Goal: Information Seeking & Learning: Learn about a topic

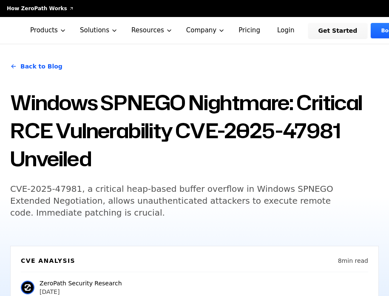
scroll to position [722, 0]
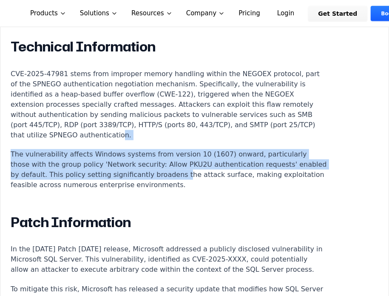
click at [204, 172] on p "The vulnerability affects Windows systems from version 10 (1607) onward, partic…" at bounding box center [169, 169] width 316 height 41
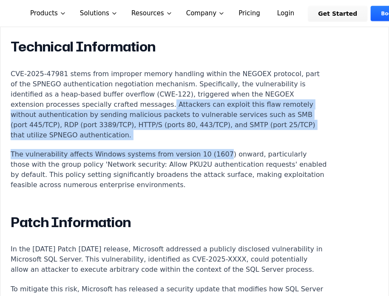
drag, startPoint x: 199, startPoint y: 109, endPoint x: 209, endPoint y: 159, distance: 51.2
click at [209, 159] on p "The vulnerability affects Windows systems from version 10 (1607) onward, partic…" at bounding box center [169, 169] width 316 height 41
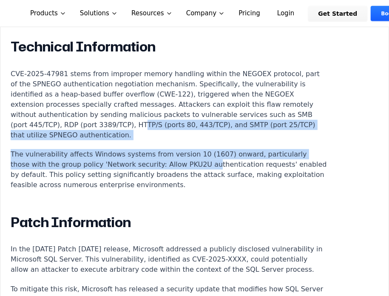
drag, startPoint x: 205, startPoint y: 166, endPoint x: 203, endPoint y: 127, distance: 39.1
click at [203, 127] on p "CVE-2025-47981 stems from improper memory handling within the NEGOEX protocol, …" at bounding box center [169, 104] width 316 height 71
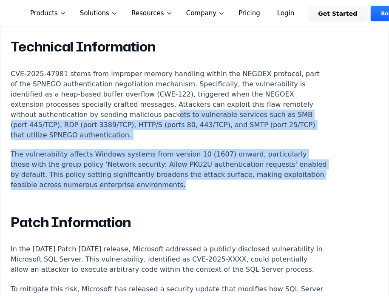
drag, startPoint x: 207, startPoint y: 118, endPoint x: 220, endPoint y: 184, distance: 67.0
click at [220, 184] on p "The vulnerability affects Windows systems from version 10 (1607) onward, partic…" at bounding box center [169, 169] width 316 height 41
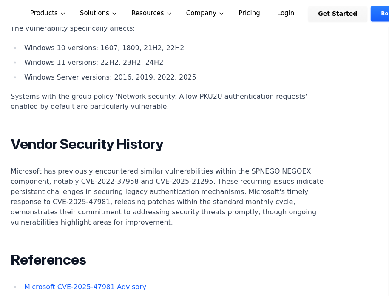
scroll to position [1104, 0]
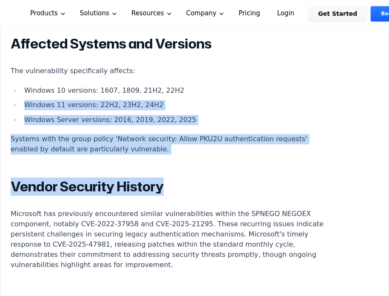
drag, startPoint x: 190, startPoint y: 176, endPoint x: 189, endPoint y: 110, distance: 65.8
click at [189, 96] on li "Windows 10 versions: 1607, 1809, 21H2, 22H2" at bounding box center [174, 90] width 306 height 10
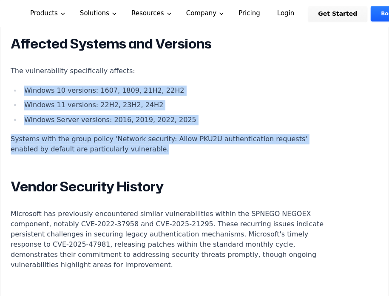
drag, startPoint x: 193, startPoint y: 85, endPoint x: 201, endPoint y: 166, distance: 81.6
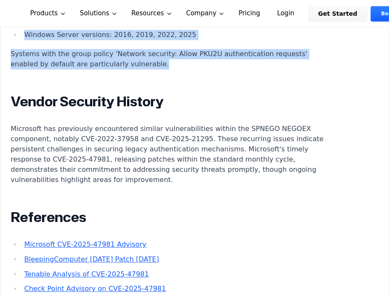
scroll to position [1316, 0]
